Goal: Information Seeking & Learning: Learn about a topic

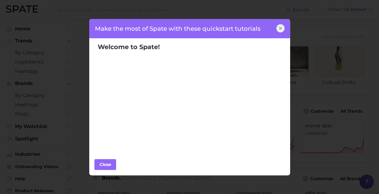
click at [281, 30] on icon at bounding box center [280, 28] width 5 height 5
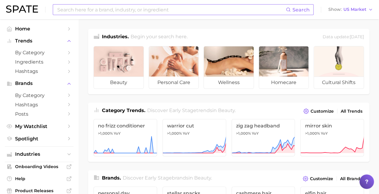
click at [297, 10] on span "Search" at bounding box center [300, 10] width 17 height 6
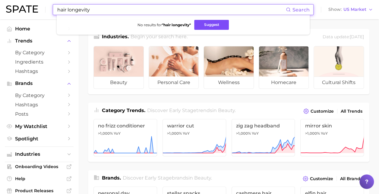
click at [222, 25] on button "Suggest" at bounding box center [211, 25] width 35 height 10
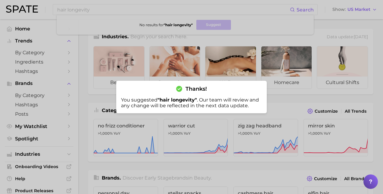
click at [290, 97] on div at bounding box center [191, 97] width 383 height 194
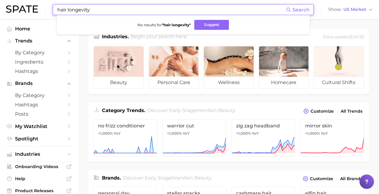
drag, startPoint x: 101, startPoint y: 10, endPoint x: 67, endPoint y: 7, distance: 34.2
click at [67, 5] on input "hair longevity" at bounding box center [171, 10] width 229 height 10
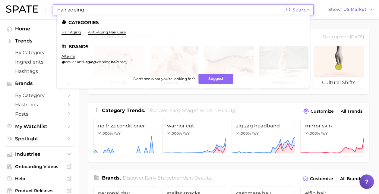
type input "hair ageing"
click at [72, 33] on link "hair aging" at bounding box center [70, 32] width 19 height 5
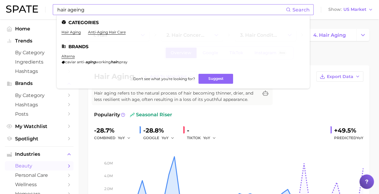
click at [141, 28] on ul "Categories hair aging anti-aging hair care Brands alterna caviar anti- aging wo…" at bounding box center [183, 52] width 253 height 74
click at [120, 34] on link "anti-aging hair care" at bounding box center [107, 32] width 38 height 5
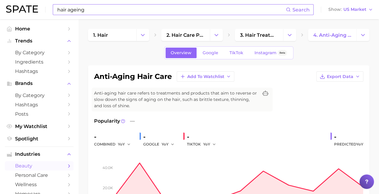
click at [106, 8] on input "hair ageing" at bounding box center [171, 10] width 229 height 10
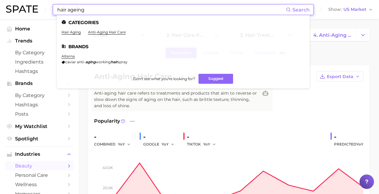
drag, startPoint x: 106, startPoint y: 9, endPoint x: 71, endPoint y: 11, distance: 35.0
click at [67, 9] on input "hair ageing" at bounding box center [171, 10] width 229 height 10
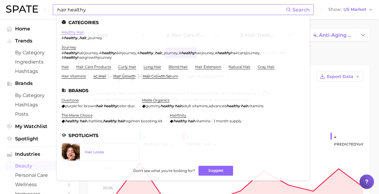
click at [73, 32] on link "healthy hair" at bounding box center [72, 32] width 23 height 5
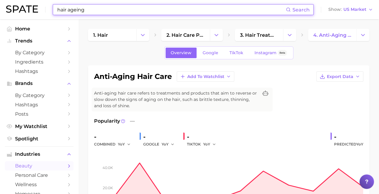
click at [86, 9] on input "hair ageing" at bounding box center [171, 10] width 229 height 10
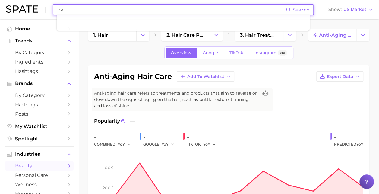
type input "h"
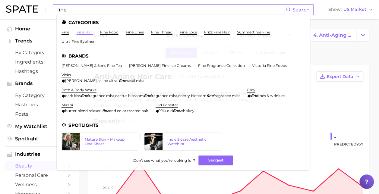
click at [89, 33] on link "fine hair" at bounding box center [85, 32] width 16 height 5
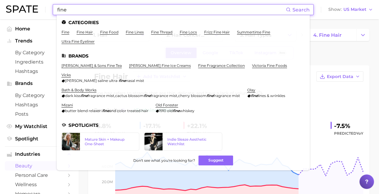
click at [104, 10] on input "fine" at bounding box center [171, 10] width 229 height 10
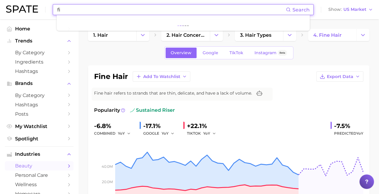
type input "f"
type input "l"
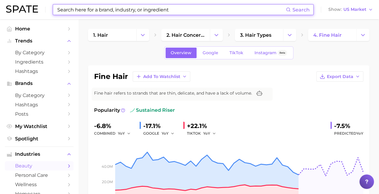
type input "a"
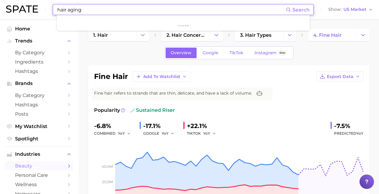
type input "hair aging"
